Goal: Information Seeking & Learning: Learn about a topic

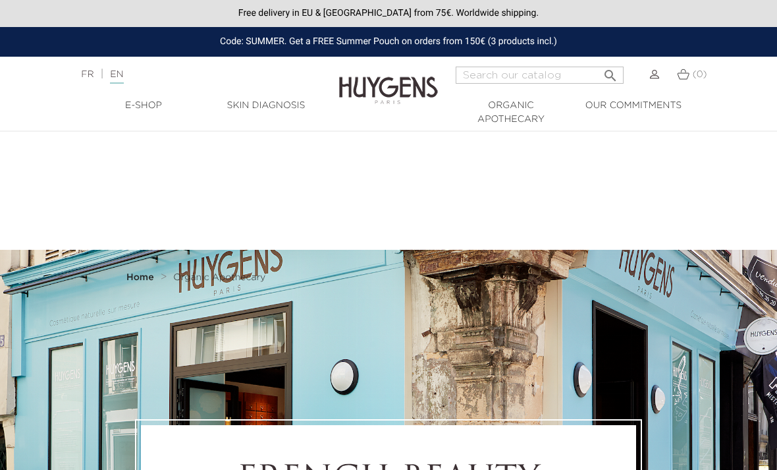
select select "FR"
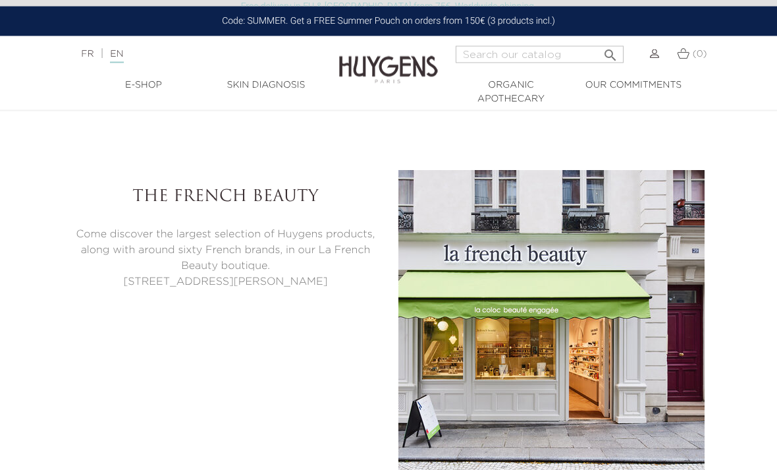
scroll to position [3101, 0]
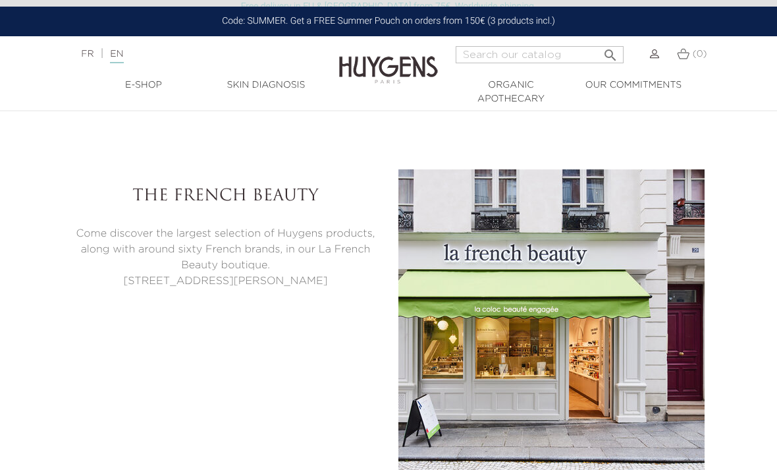
click at [269, 83] on link "Skin Diagnosis" at bounding box center [266, 85] width 123 height 14
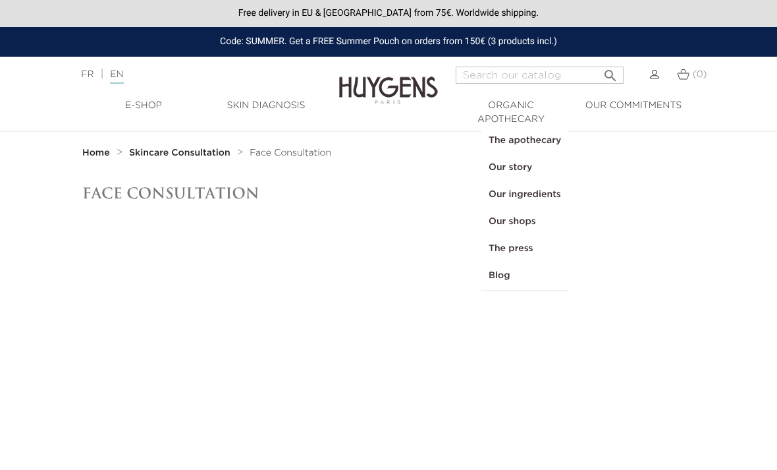
click at [523, 246] on link "The press" at bounding box center [525, 248] width 86 height 27
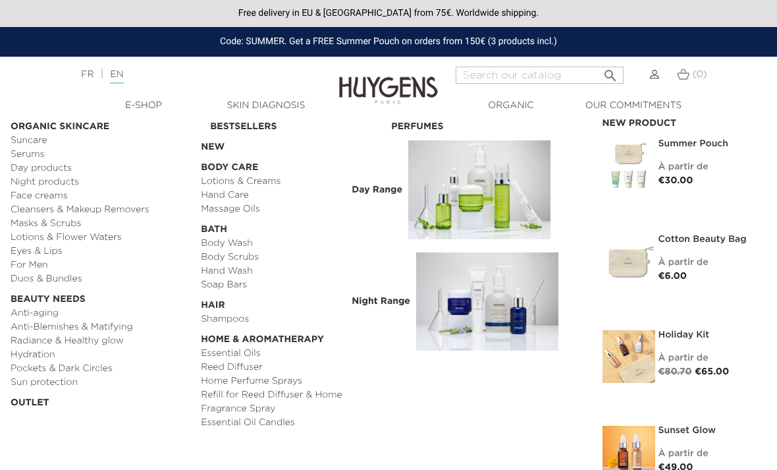
click at [112, 208] on link "Cleansers & Makeup Removers" at bounding box center [101, 210] width 181 height 14
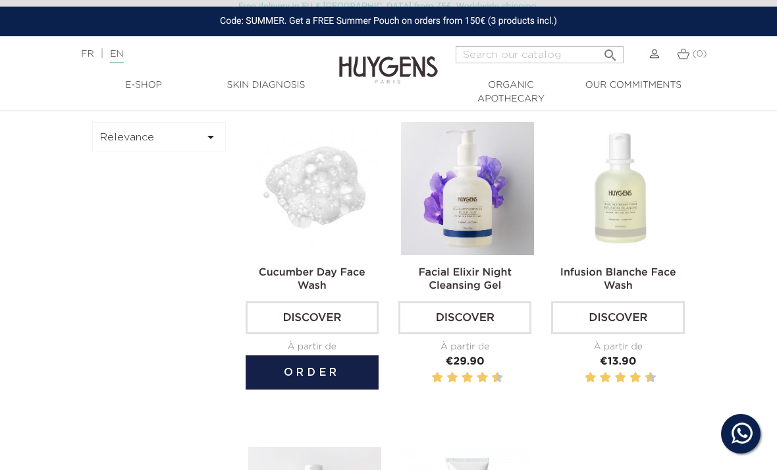
scroll to position [395, 0]
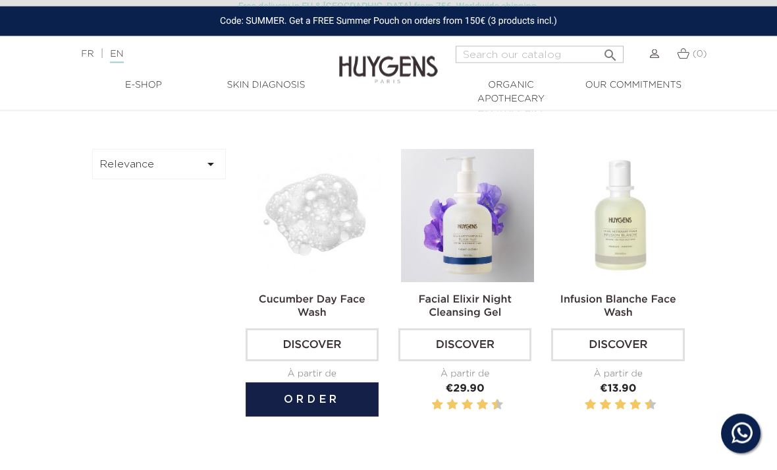
click at [323, 362] on link "Discover" at bounding box center [312, 345] width 133 height 33
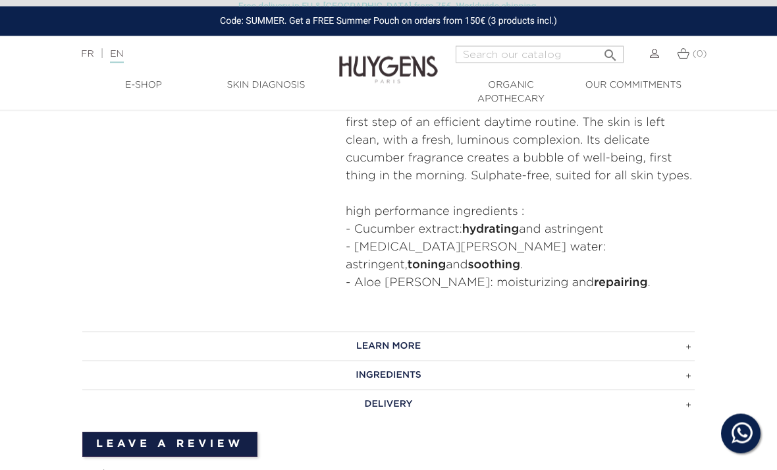
scroll to position [632, 0]
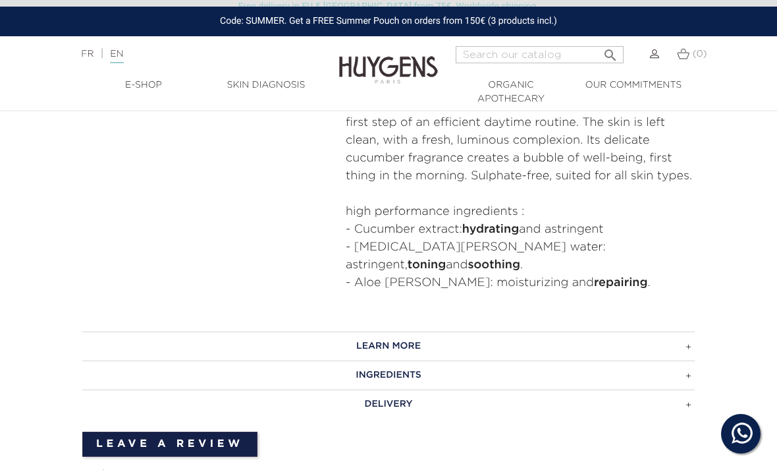
click at [674, 331] on h3 "LEARN MORE" at bounding box center [388, 345] width 613 height 29
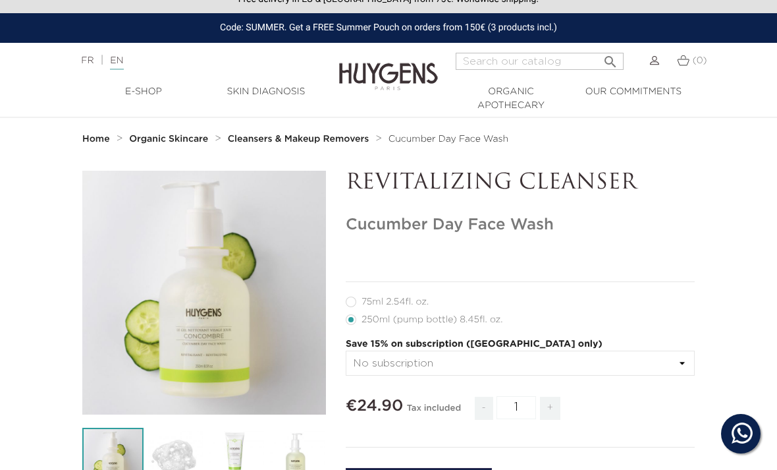
scroll to position [0, 0]
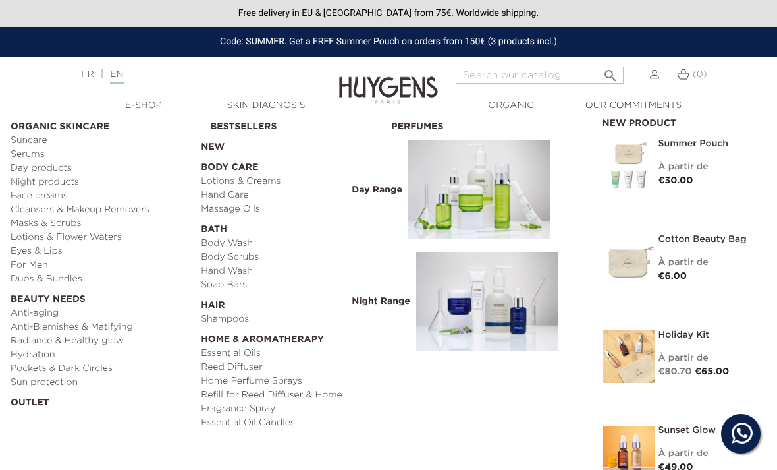
click at [128, 208] on link "Cleansers & Makeup Removers" at bounding box center [101, 210] width 181 height 14
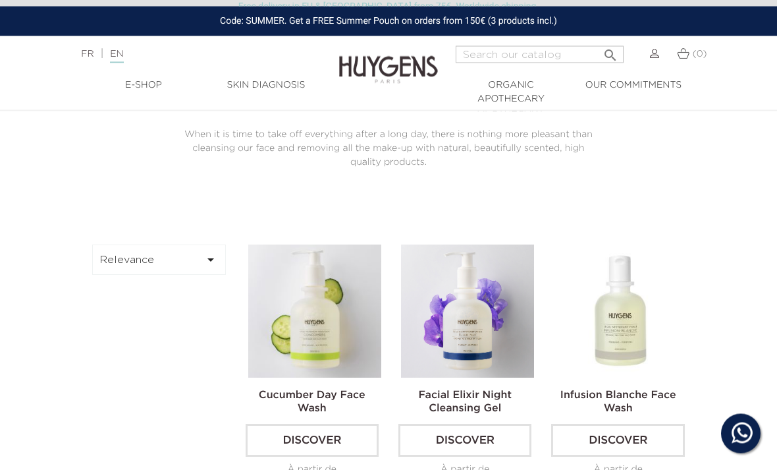
scroll to position [300, 0]
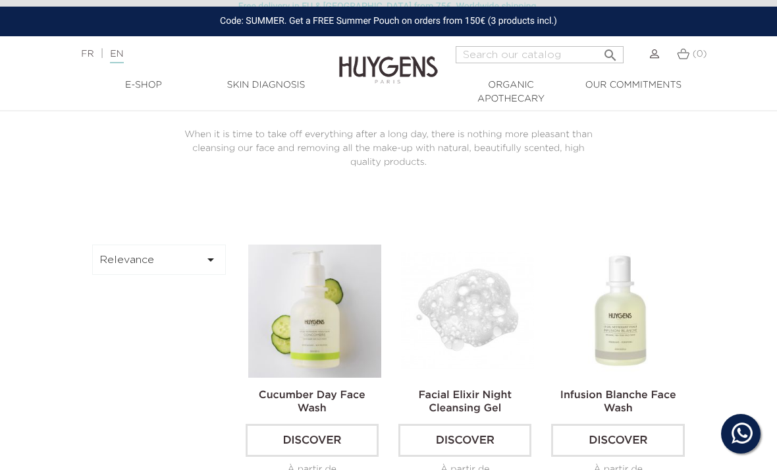
click at [477, 453] on link "Discover" at bounding box center [465, 440] width 133 height 33
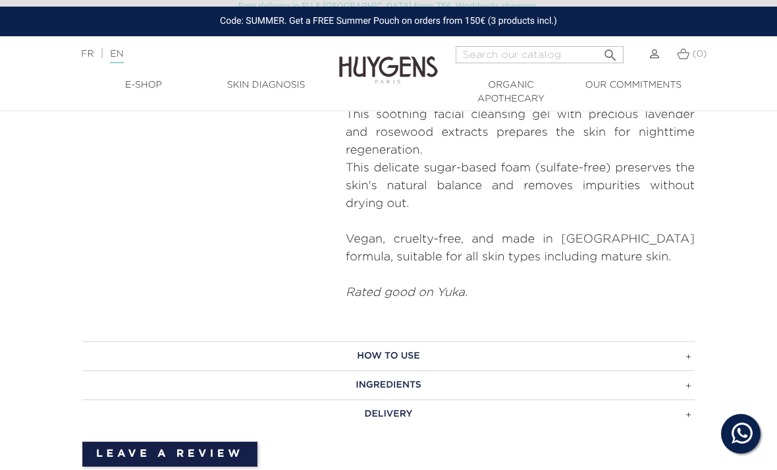
scroll to position [509, 0]
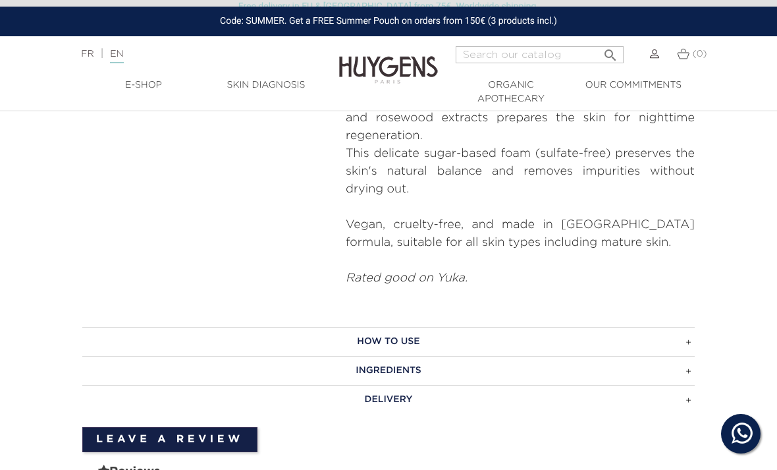
click at [689, 336] on h3 "HOW TO USE" at bounding box center [388, 341] width 613 height 29
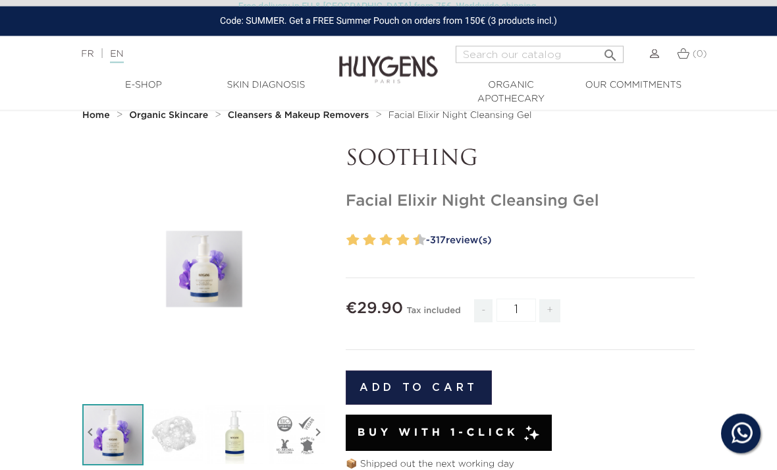
scroll to position [5, 0]
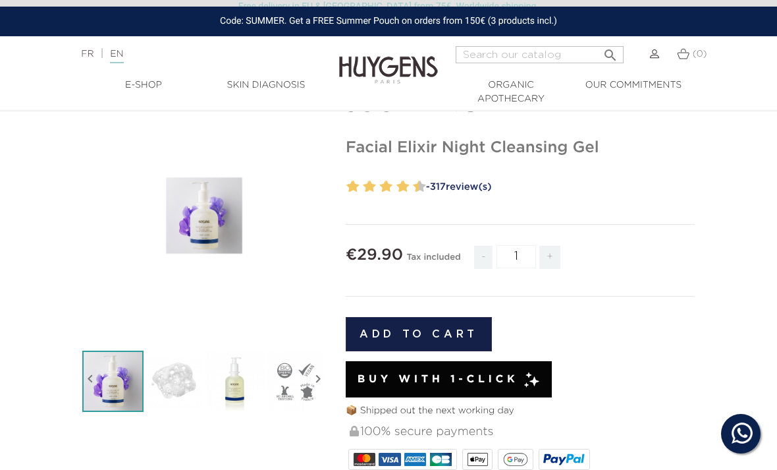
click at [460, 180] on link "- 317 review(s)" at bounding box center [558, 187] width 273 height 20
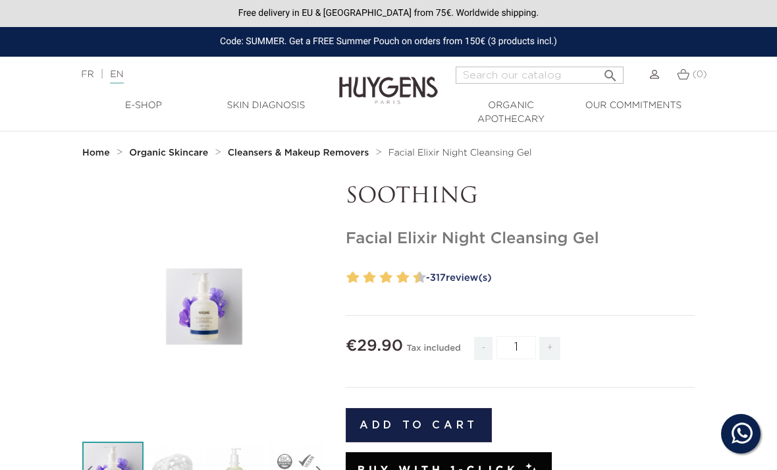
click at [123, 75] on link "EN" at bounding box center [116, 77] width 13 height 14
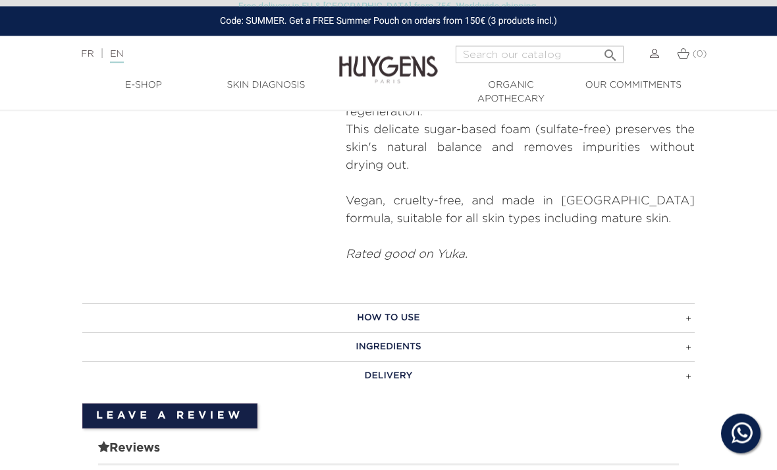
scroll to position [533, 0]
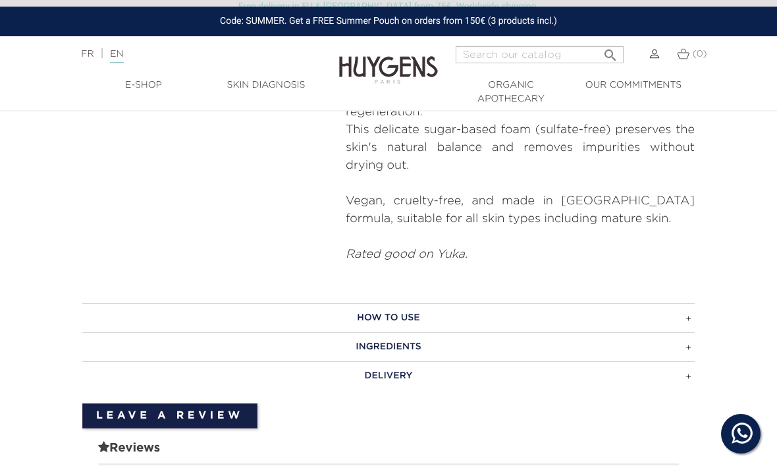
click at [505, 346] on h3 "INGREDIENTS" at bounding box center [388, 346] width 613 height 29
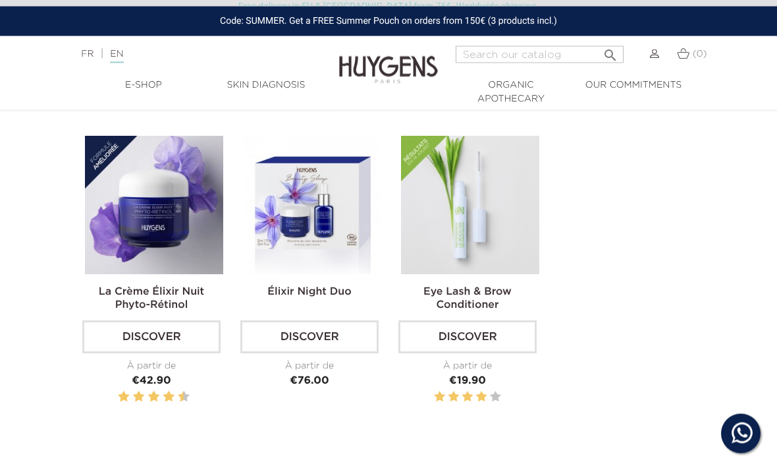
scroll to position [1630, 0]
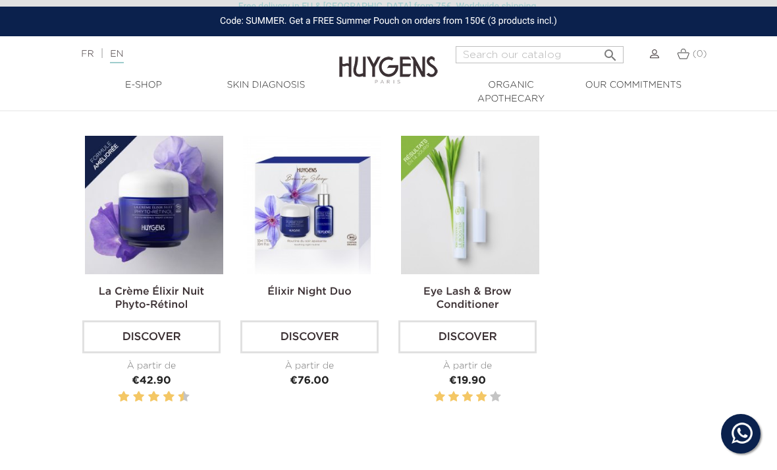
click at [476, 320] on link "Discover" at bounding box center [468, 336] width 138 height 33
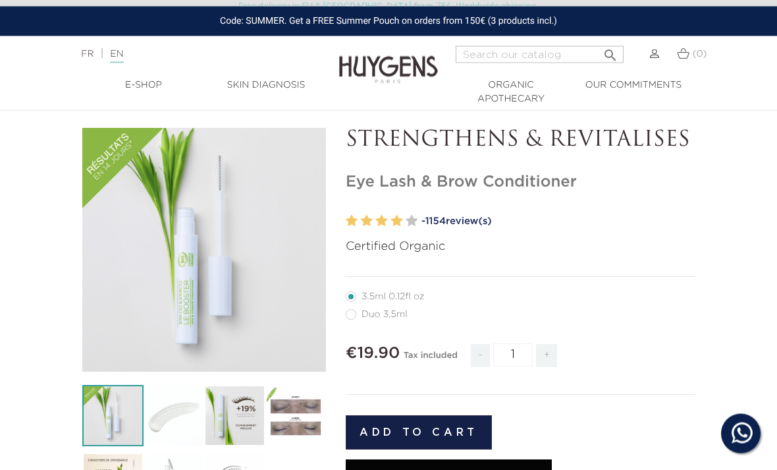
click at [463, 217] on link "- 1154 review(s)" at bounding box center [558, 222] width 273 height 20
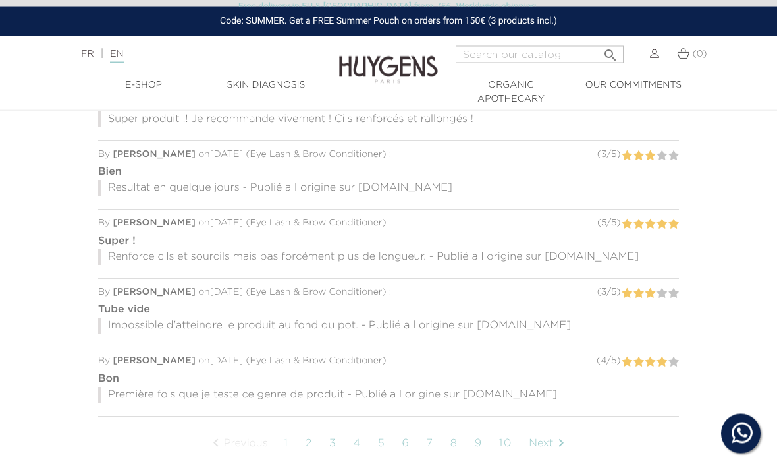
scroll to position [1118, 0]
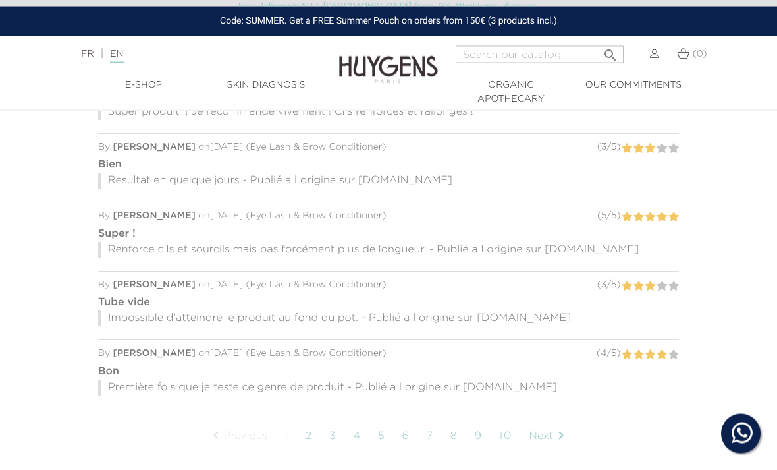
click at [555, 424] on link "Next " at bounding box center [548, 436] width 53 height 33
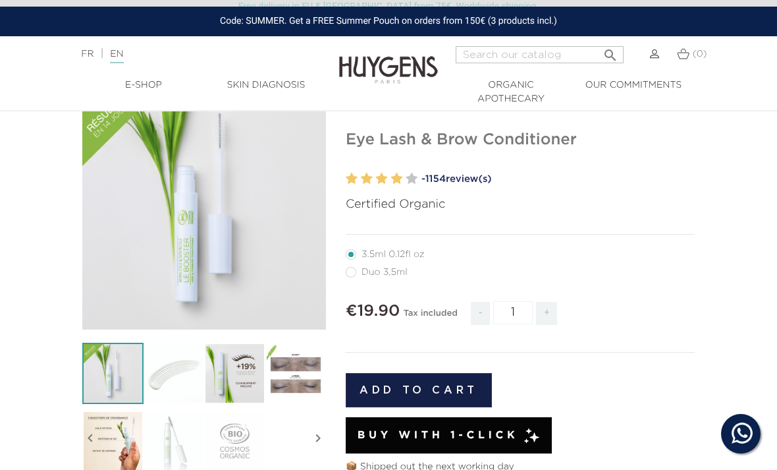
scroll to position [70, 0]
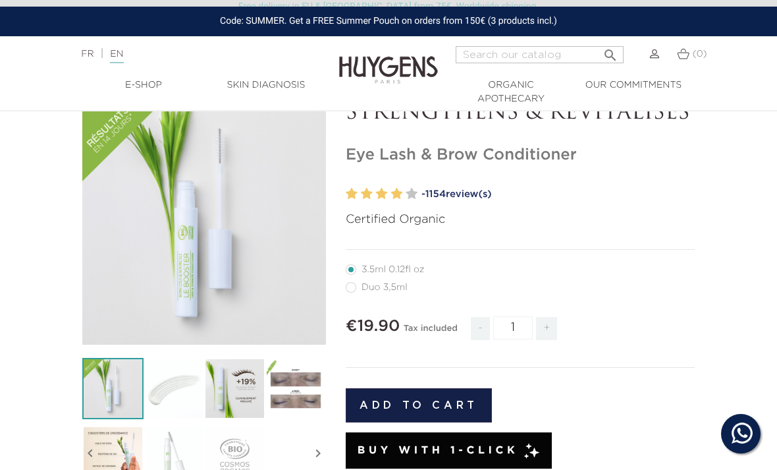
click at [251, 385] on img at bounding box center [234, 388] width 61 height 61
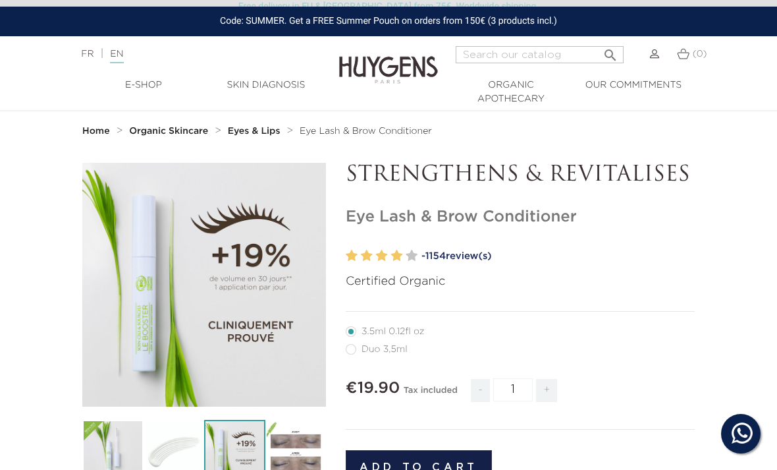
scroll to position [0, 0]
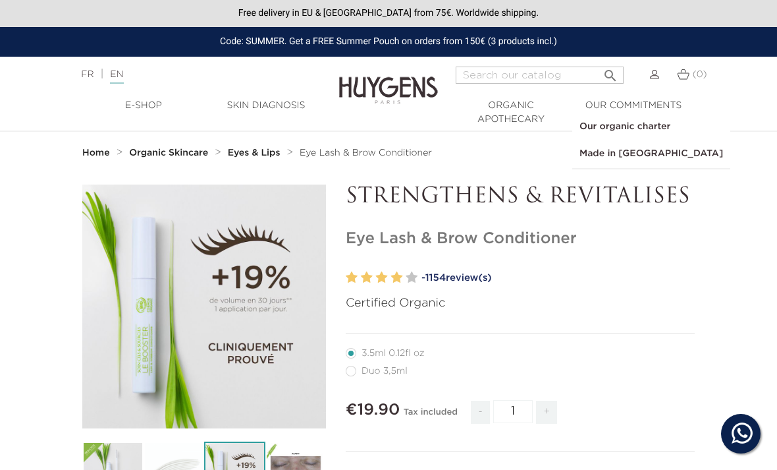
click at [621, 155] on link "Made in [GEOGRAPHIC_DATA]" at bounding box center [651, 153] width 157 height 27
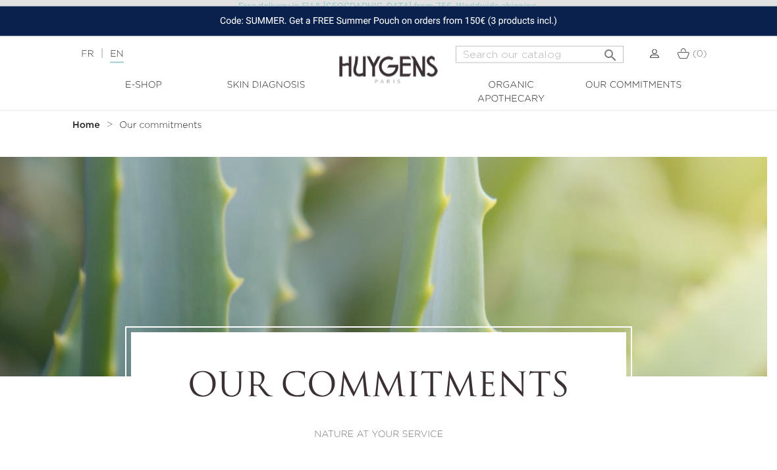
scroll to position [0, 10]
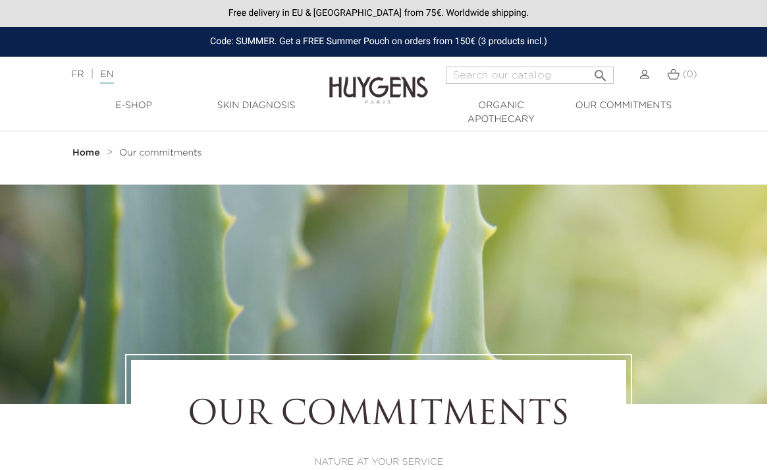
click at [250, 103] on link "Skin Diagnosis" at bounding box center [256, 106] width 123 height 14
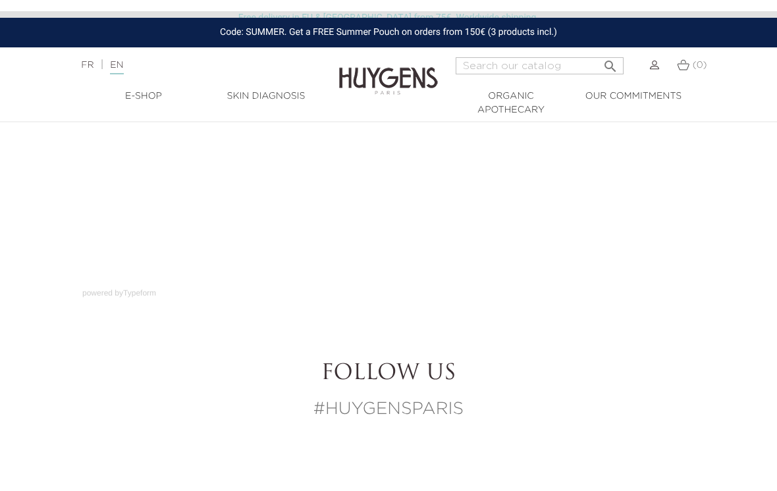
scroll to position [3, 0]
